Goal: Feedback & Contribution: Leave review/rating

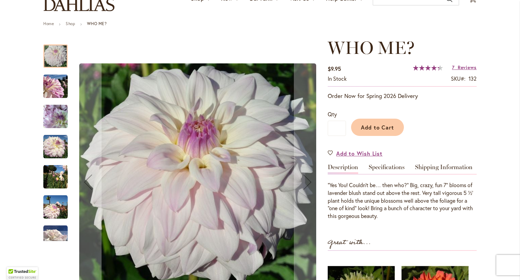
scroll to position [69, 0]
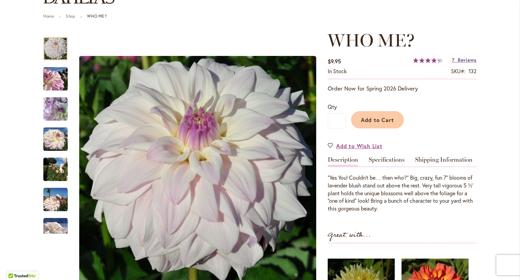
click at [463, 58] on span "Reviews" at bounding box center [467, 60] width 19 height 6
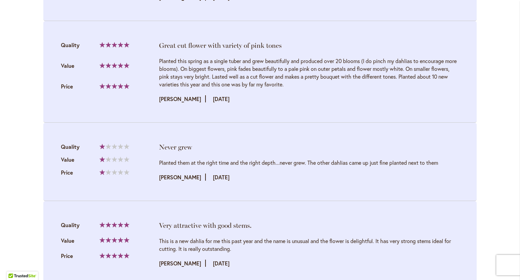
scroll to position [1182, 0]
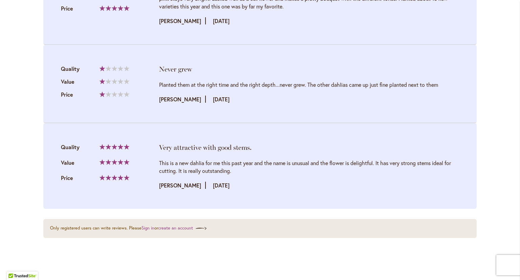
click at [303, 106] on li "Never grew Quality 20% Value Price" at bounding box center [260, 84] width 434 height 78
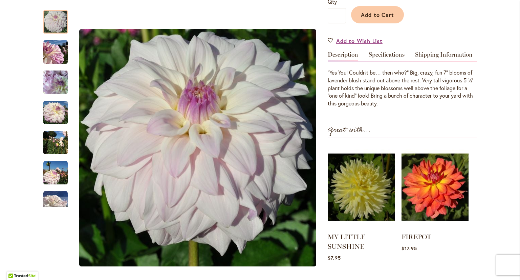
scroll to position [184, 0]
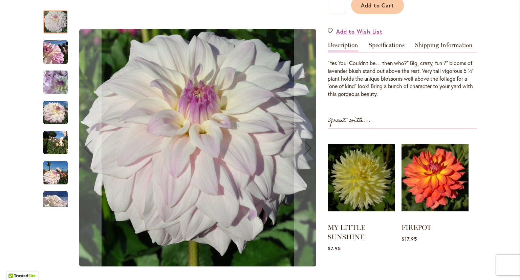
click at [45, 49] on img "Who Me?" at bounding box center [55, 52] width 24 height 24
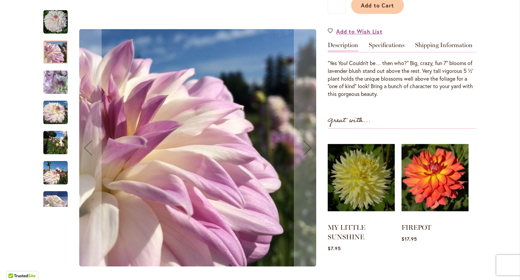
click at [54, 88] on img "Who Me?" at bounding box center [55, 82] width 24 height 33
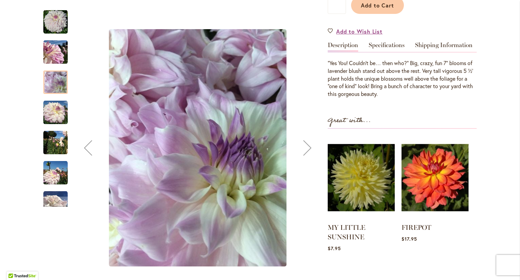
click at [54, 113] on img "Who Me?" at bounding box center [55, 112] width 24 height 24
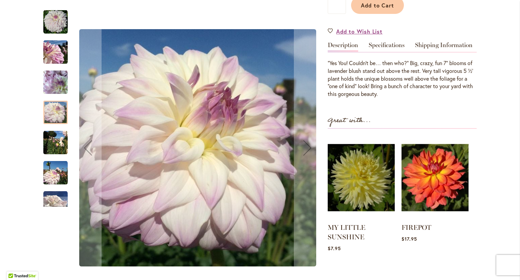
click at [53, 141] on img "Who Me?" at bounding box center [55, 142] width 24 height 24
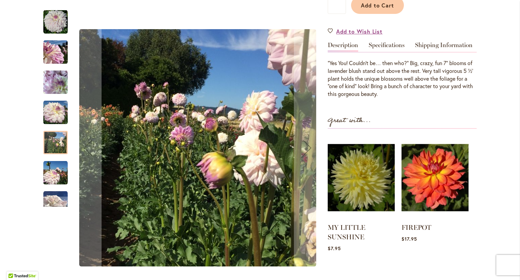
click at [55, 167] on img "Who Me?" at bounding box center [55, 173] width 24 height 24
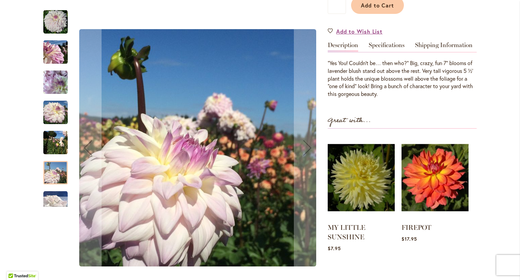
click at [54, 197] on div "Next" at bounding box center [55, 201] width 10 height 10
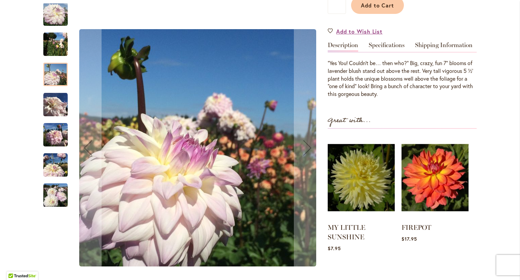
click at [53, 110] on img "Who Me?" at bounding box center [55, 104] width 24 height 24
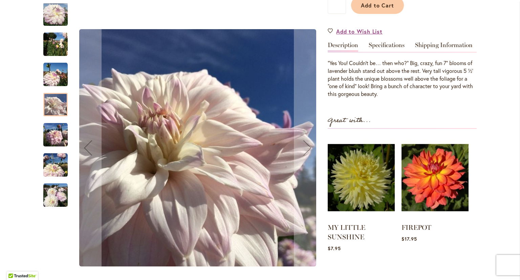
click at [55, 134] on img "Who Me?" at bounding box center [55, 135] width 24 height 24
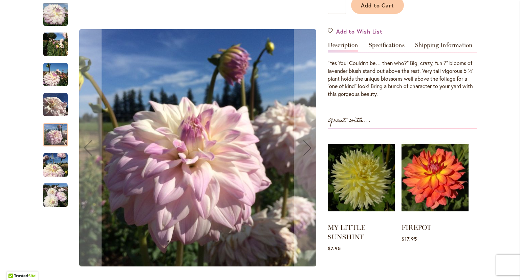
click at [56, 167] on img "Who Me?" at bounding box center [55, 165] width 24 height 24
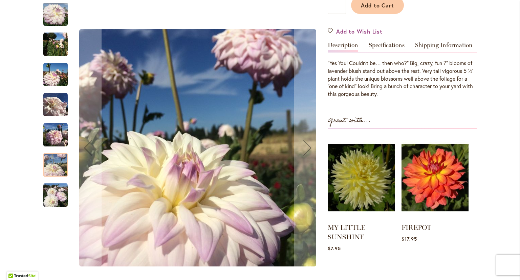
click at [53, 192] on img "Who Me?" at bounding box center [55, 195] width 24 height 24
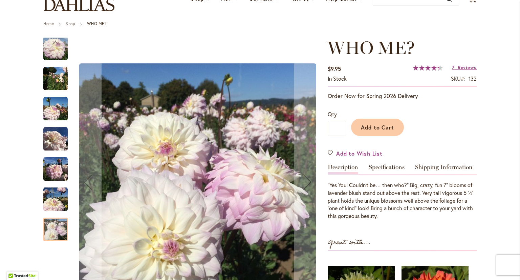
scroll to position [0, 0]
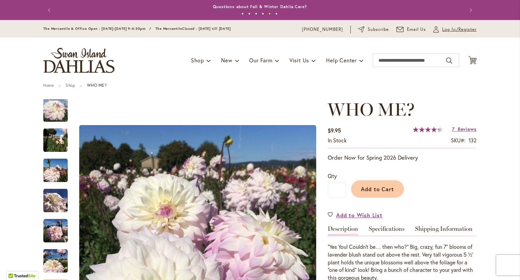
click at [451, 28] on span "Log In/Register" at bounding box center [459, 29] width 35 height 7
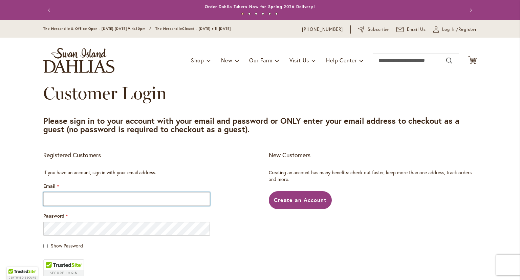
click at [141, 195] on input "Email" at bounding box center [126, 199] width 167 height 14
type input "**********"
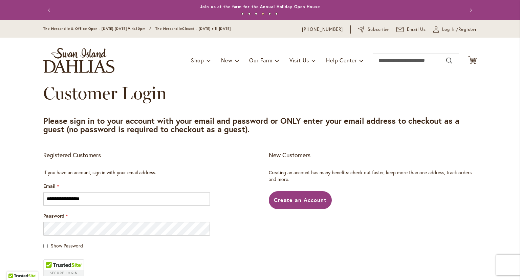
click at [43, 248] on div "Show Password" at bounding box center [147, 245] width 208 height 7
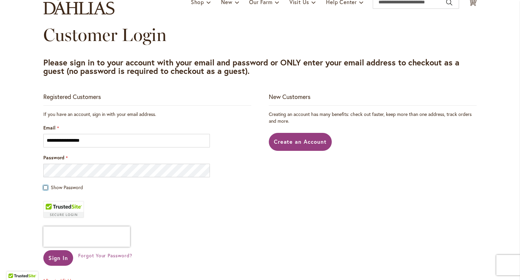
scroll to position [63, 0]
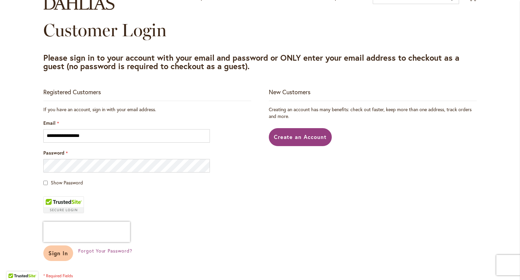
click at [56, 260] on button "Sign In" at bounding box center [58, 253] width 30 height 16
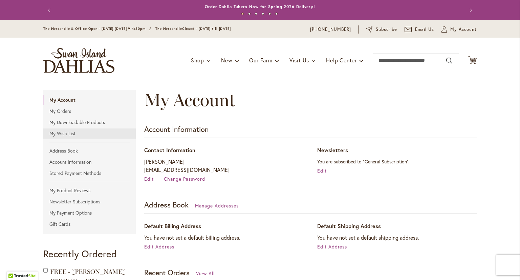
click at [63, 137] on link "My Wish List" at bounding box center [89, 133] width 92 height 10
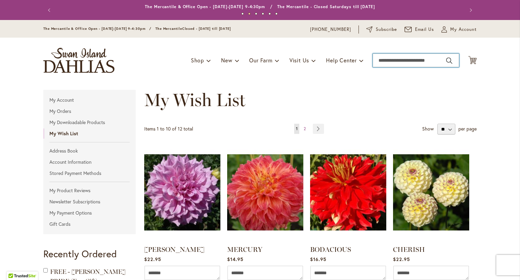
click at [410, 61] on input "Search" at bounding box center [416, 61] width 86 height 14
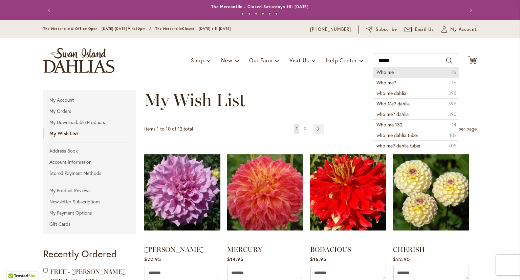
click at [398, 72] on li "Who me 16" at bounding box center [416, 72] width 86 height 10
type input "******"
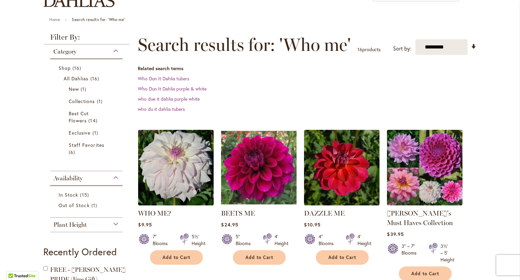
scroll to position [66, 0]
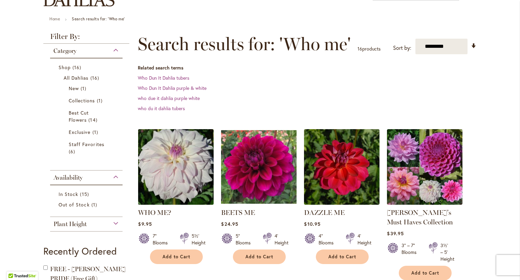
click at [169, 147] on img at bounding box center [176, 166] width 79 height 79
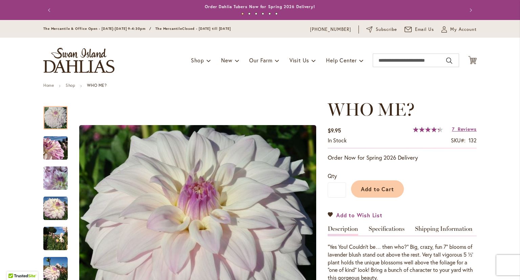
click at [357, 215] on span "Add to Wish List" at bounding box center [359, 215] width 46 height 8
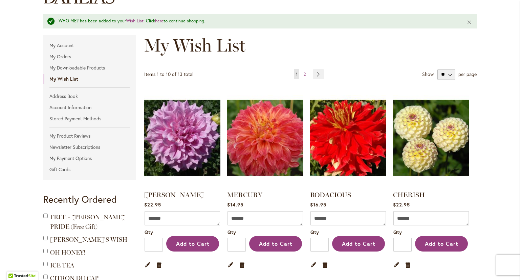
scroll to position [69, 0]
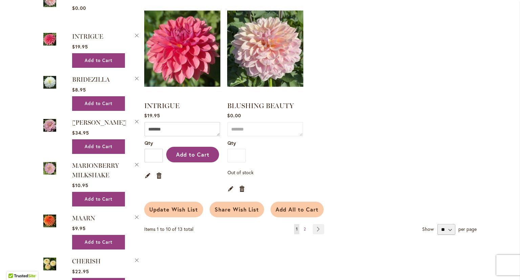
scroll to position [528, 0]
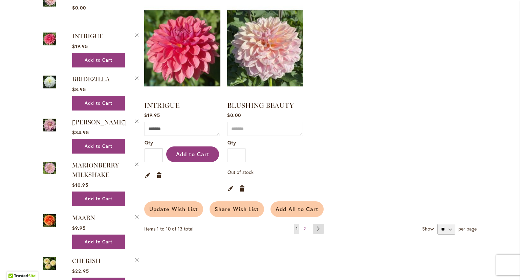
click at [315, 225] on link "Page Next" at bounding box center [318, 229] width 11 height 10
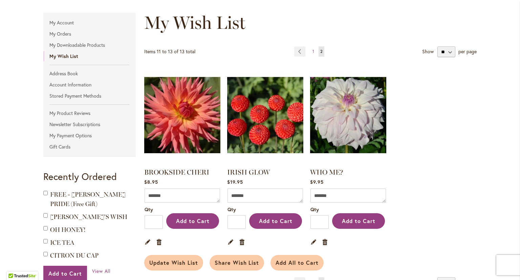
scroll to position [79, 0]
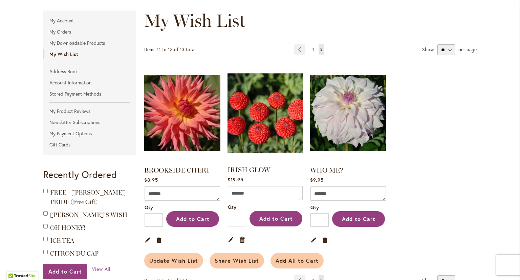
click at [264, 117] on img at bounding box center [265, 112] width 79 height 99
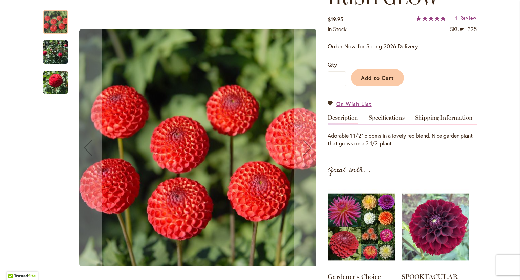
scroll to position [101, 0]
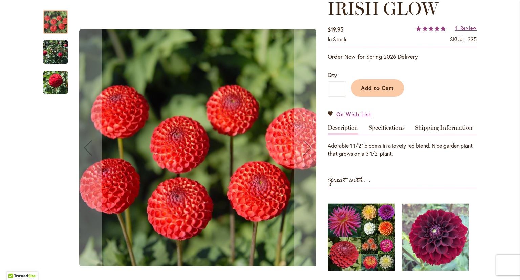
click at [49, 46] on img "IRISH GLOW" at bounding box center [55, 52] width 24 height 34
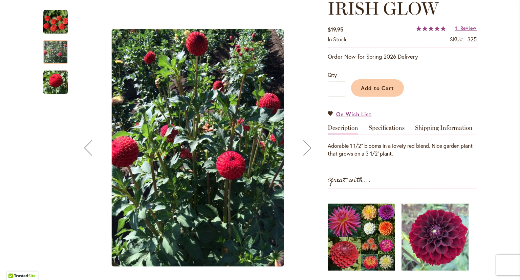
click at [47, 76] on img "IRISH GLOW" at bounding box center [55, 81] width 24 height 25
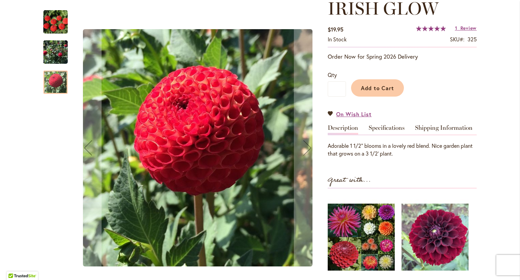
click at [57, 17] on img "IRISH GLOW" at bounding box center [55, 22] width 24 height 24
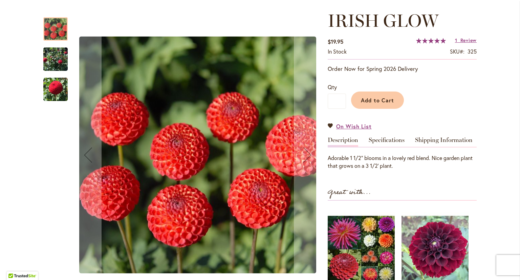
scroll to position [82, 0]
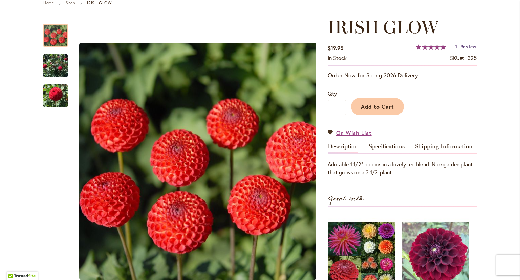
click at [468, 45] on span "Review" at bounding box center [469, 46] width 16 height 6
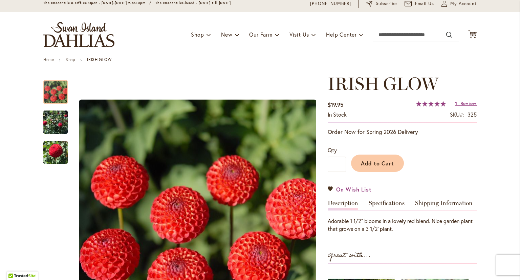
scroll to position [0, 0]
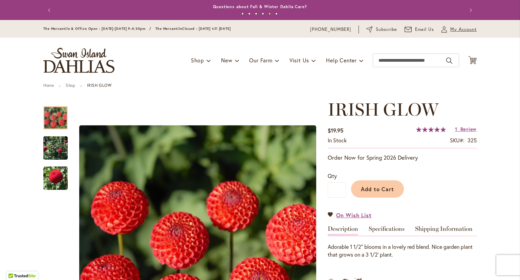
click at [456, 30] on span "My Account" at bounding box center [464, 29] width 26 height 7
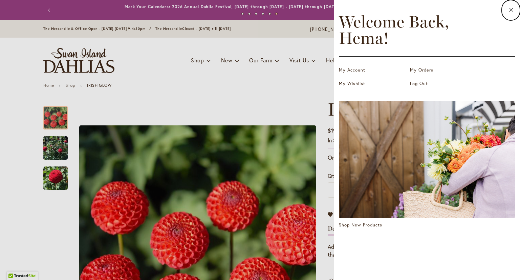
click at [414, 67] on link "My Orders" at bounding box center [444, 70] width 68 height 7
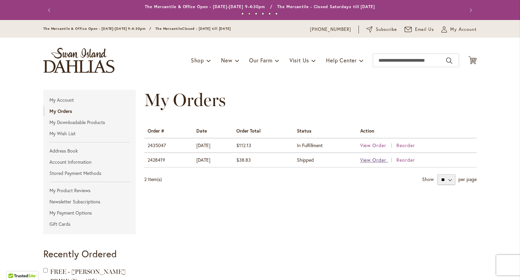
click at [375, 160] on span "View Order" at bounding box center [373, 160] width 26 height 6
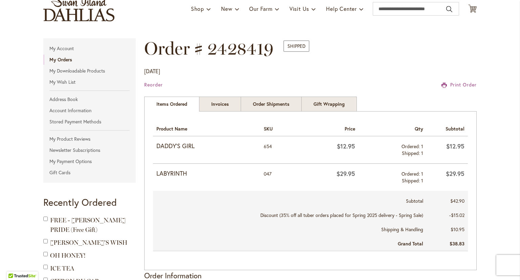
scroll to position [51, 0]
click at [229, 105] on link "Invoices" at bounding box center [220, 104] width 42 height 15
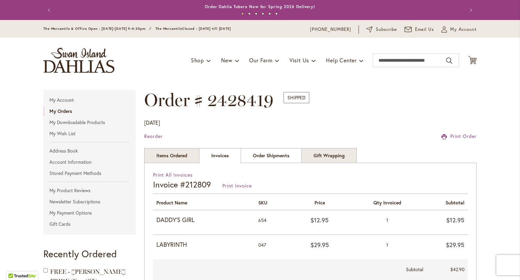
click at [265, 152] on link "Order Shipments" at bounding box center [271, 155] width 61 height 15
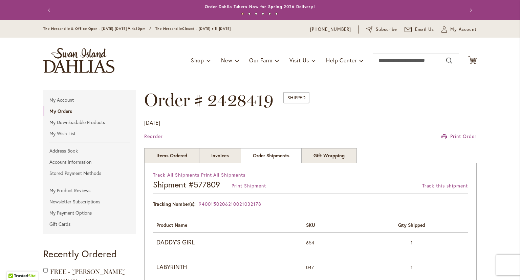
scroll to position [91, 0]
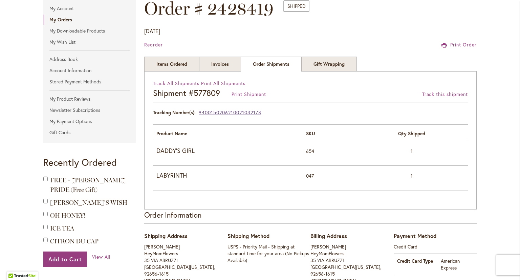
click at [214, 109] on span "9400150206210021032178" at bounding box center [230, 112] width 62 height 6
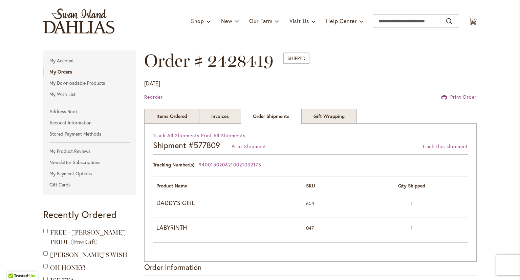
scroll to position [0, 0]
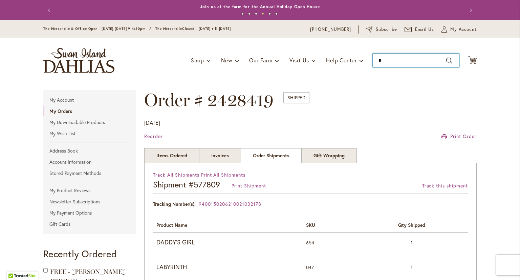
click at [407, 60] on input "*" at bounding box center [416, 61] width 86 height 14
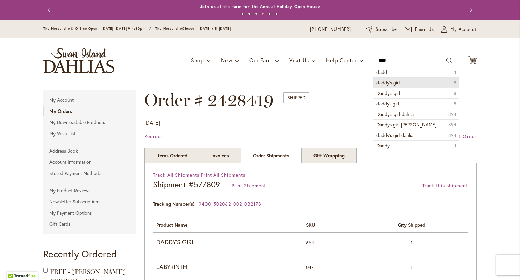
click at [391, 82] on span "daddy's girl" at bounding box center [388, 82] width 23 height 6
type input "**********"
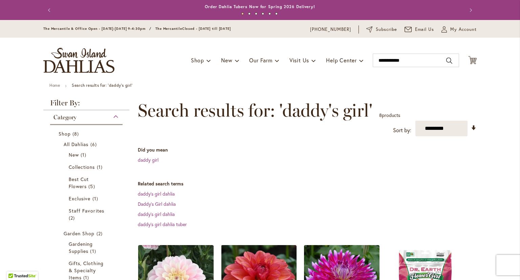
scroll to position [84, 0]
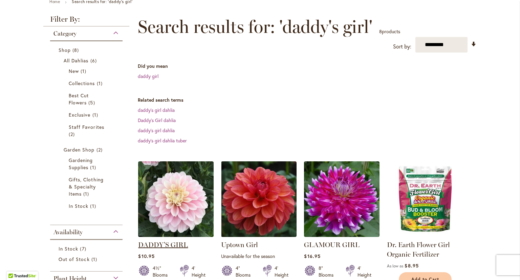
click at [155, 245] on link "DADDY'S GIRL" at bounding box center [163, 245] width 50 height 8
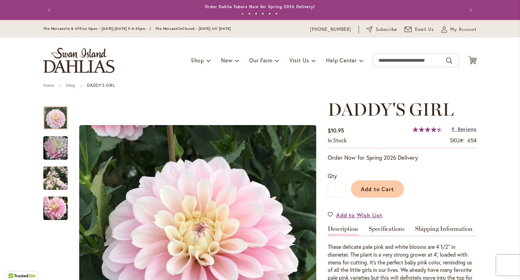
click at [466, 128] on span "Reviews" at bounding box center [467, 129] width 19 height 6
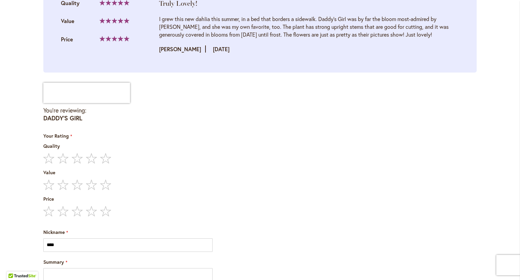
scroll to position [1503, 0]
click at [105, 153] on label "5 stars" at bounding box center [78, 157] width 71 height 11
click at [105, 182] on label "5 stars" at bounding box center [78, 184] width 71 height 11
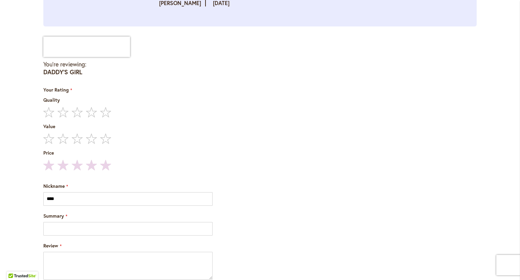
click at [102, 166] on label "5 stars" at bounding box center [78, 165] width 71 height 11
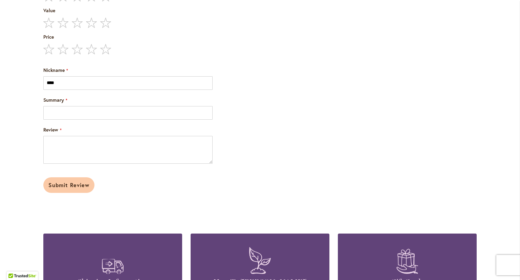
scroll to position [1589, 0]
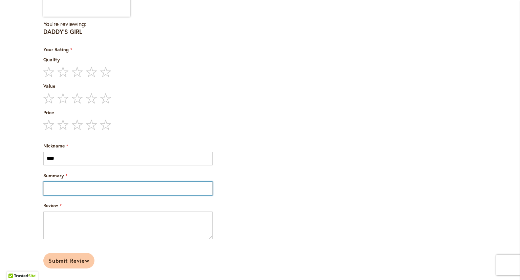
click at [121, 188] on input "Summary" at bounding box center [127, 189] width 169 height 14
type input "**********"
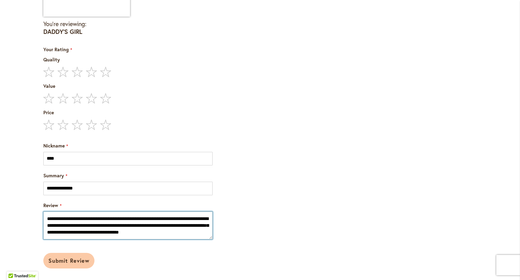
scroll to position [3, 0]
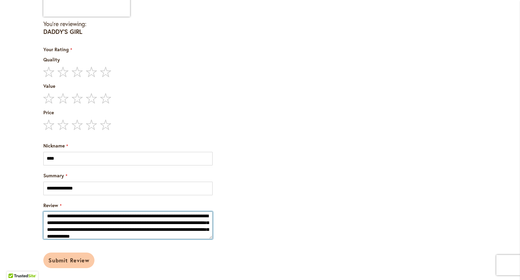
type textarea "**********"
